Goal: Transaction & Acquisition: Purchase product/service

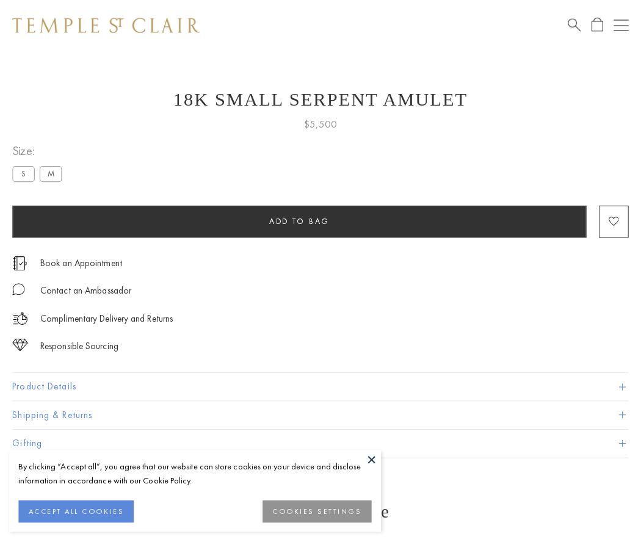
scroll to position [12, 0]
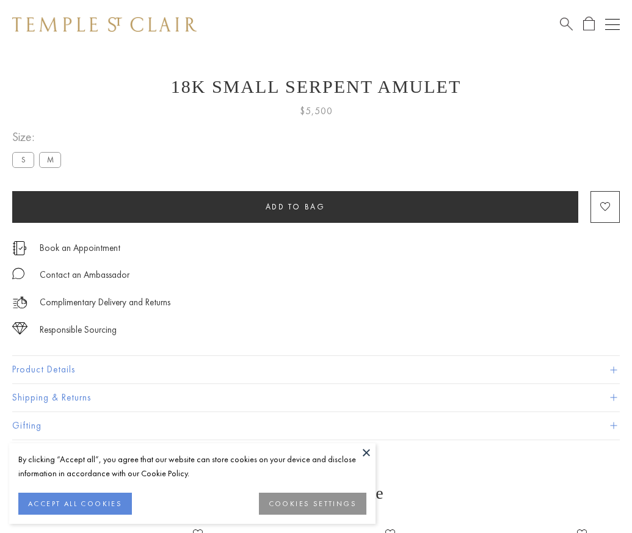
click at [295, 206] on span "Add to bag" at bounding box center [296, 206] width 60 height 10
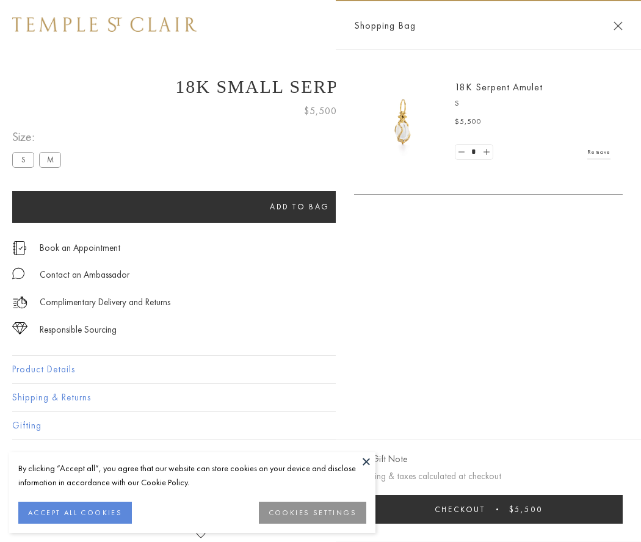
click at [498, 509] on span "submit" at bounding box center [497, 509] width 2 height 2
